Goal: Browse casually: Explore the website without a specific task or goal

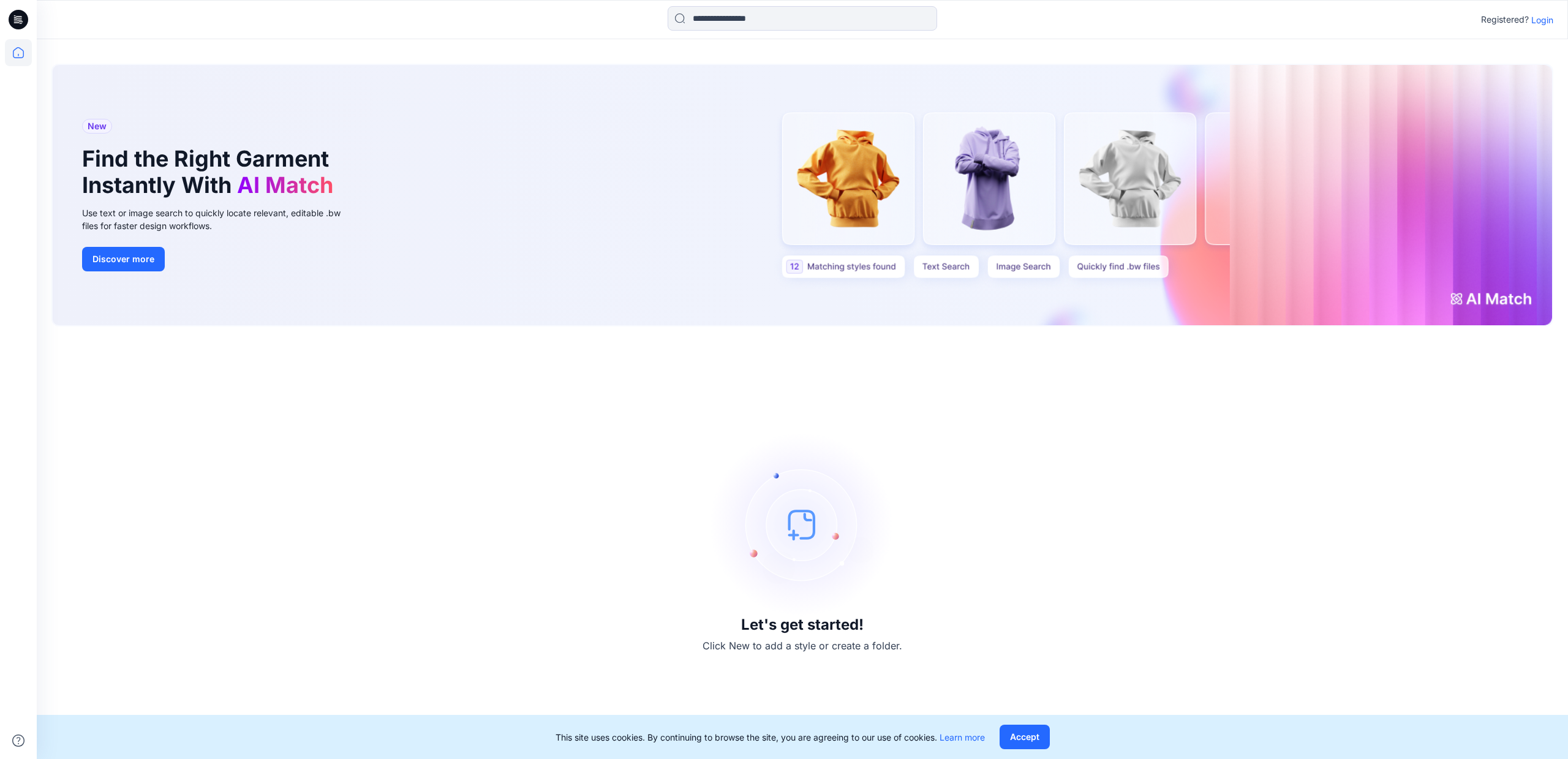
click at [1546, 19] on p "Login" at bounding box center [1542, 19] width 22 height 13
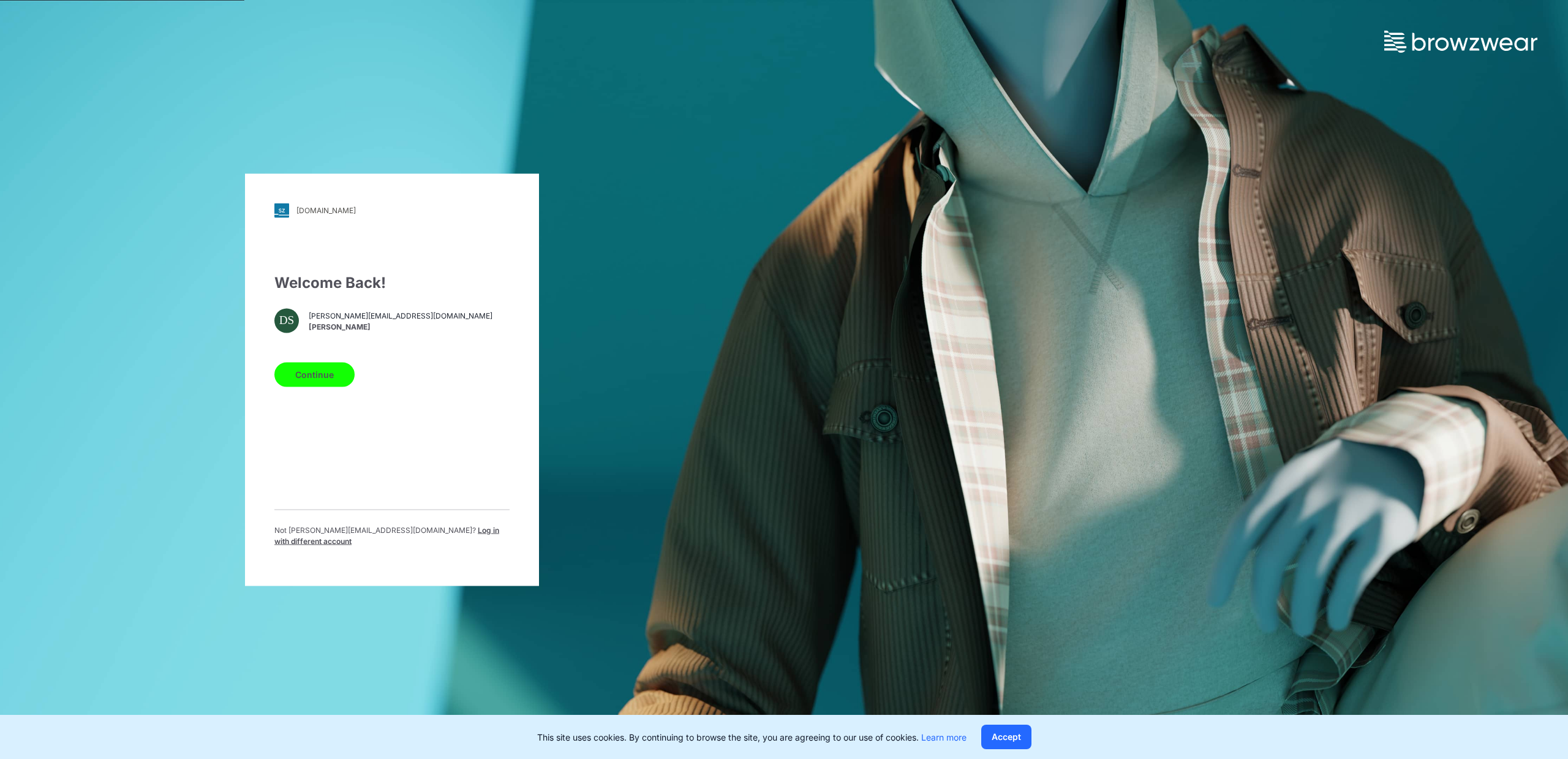
click at [325, 384] on button "Continue" at bounding box center [315, 374] width 80 height 24
click at [328, 382] on button "Continue" at bounding box center [315, 374] width 80 height 24
click at [324, 382] on button "Continue" at bounding box center [315, 374] width 80 height 24
click at [434, 353] on div "Welcome Back! DS [PERSON_NAME][EMAIL_ADDRESS][DOMAIN_NAME] [PERSON_NAME] Contin…" at bounding box center [392, 414] width 235 height 285
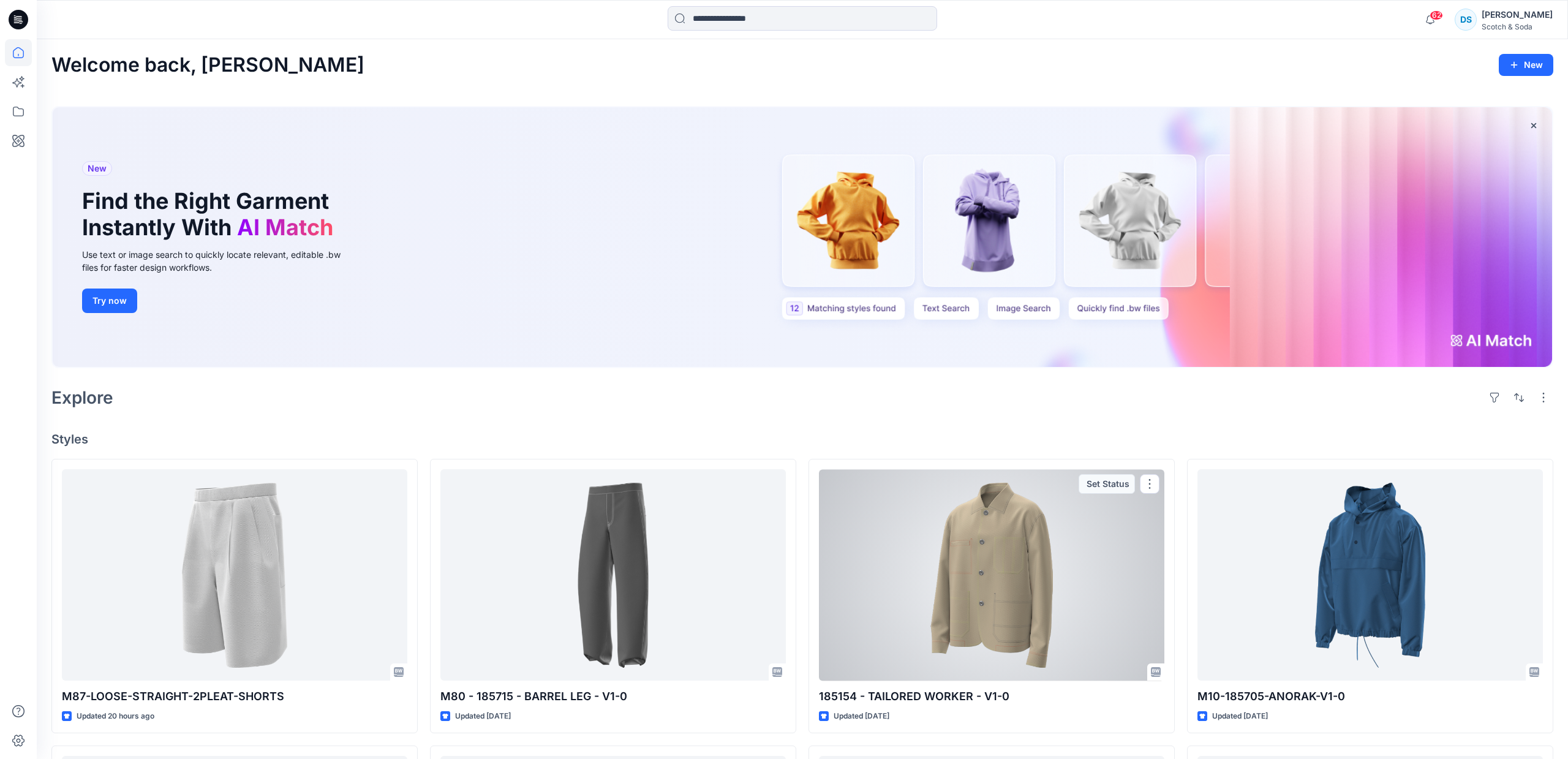
click at [1029, 615] on div at bounding box center [992, 575] width 346 height 212
